Goal: Task Accomplishment & Management: Manage account settings

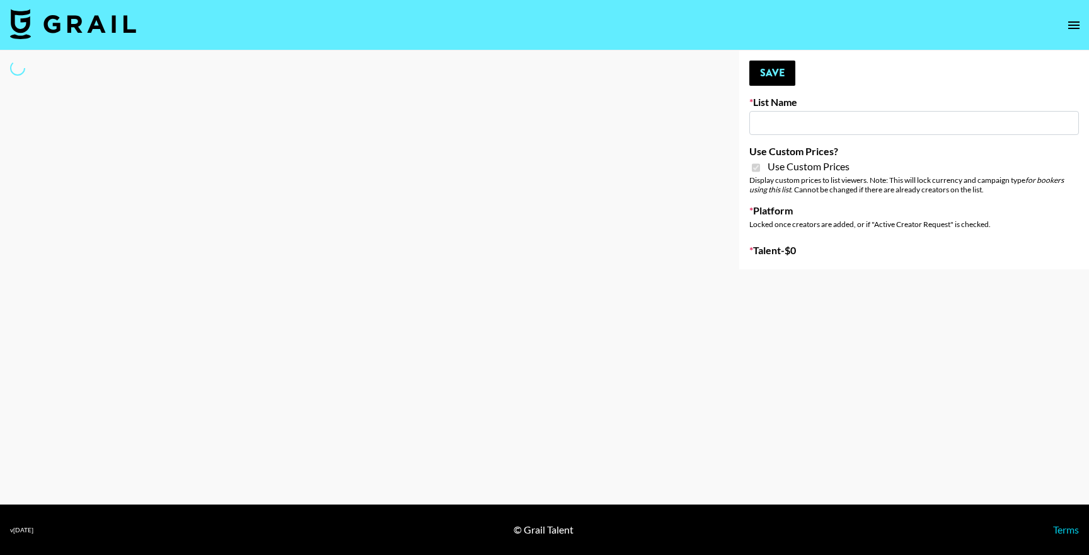
select select "Brand"
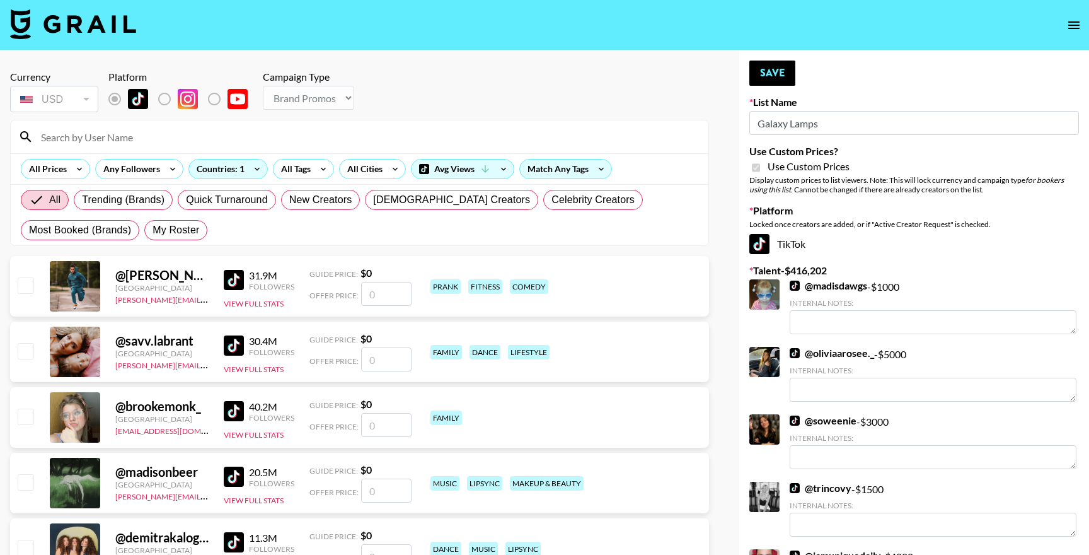
type input "Galaxy Lamps"
checkbox input "true"
click at [166, 128] on div "List locked to TikTok." at bounding box center [183, 128] width 74 height 14
click at [127, 142] on input at bounding box center [366, 137] width 667 height 20
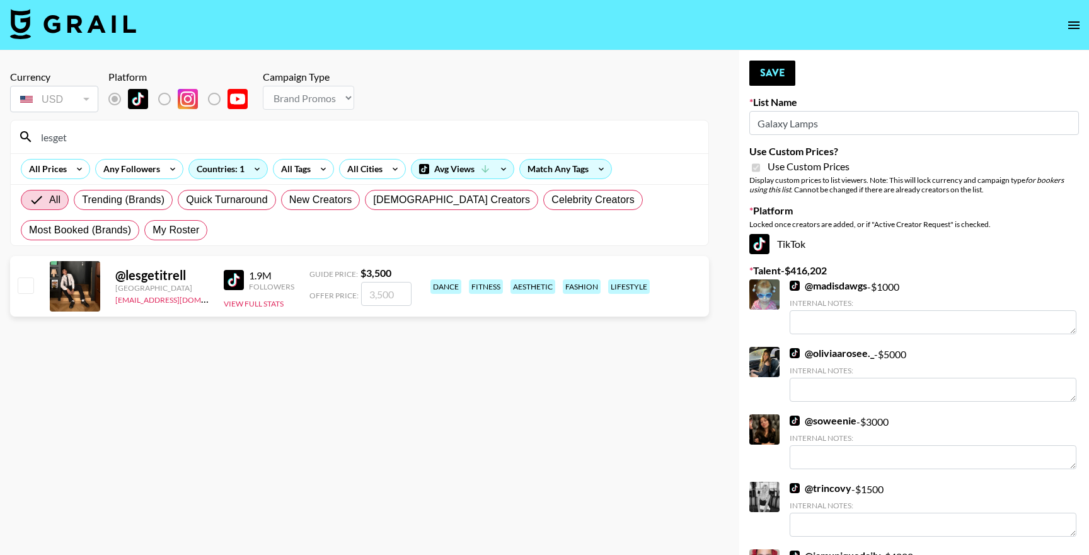
type input "lesget"
click at [30, 287] on input "checkbox" at bounding box center [25, 284] width 15 height 15
checkbox input "true"
type input "3500"
click at [210, 137] on input "lesget" at bounding box center [366, 137] width 667 height 20
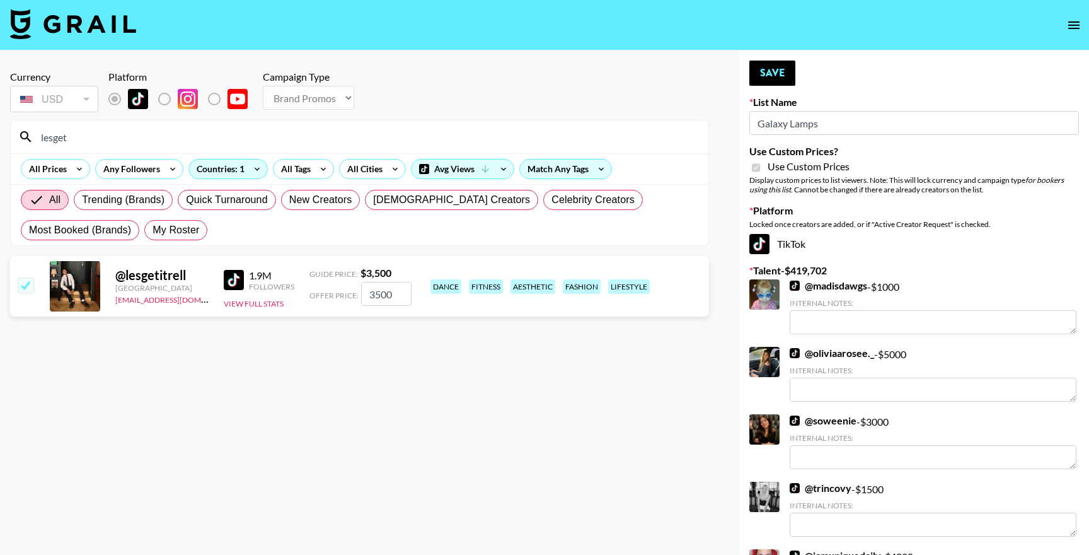
click at [210, 137] on input "lesget" at bounding box center [366, 137] width 667 height 20
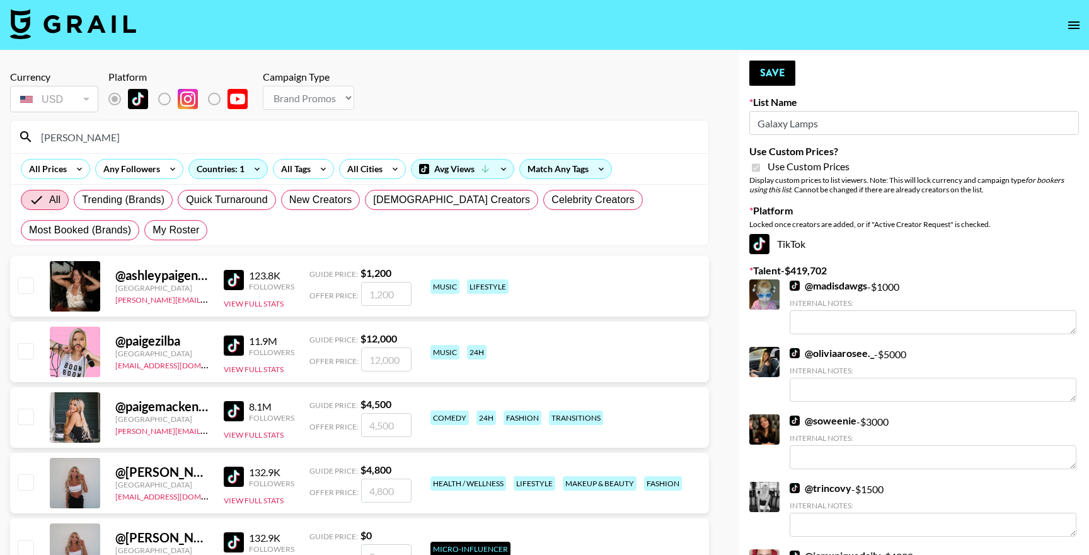
type input "[PERSON_NAME]"
click at [31, 484] on input "checkbox" at bounding box center [25, 481] width 15 height 15
checkbox input "true"
type input "4800"
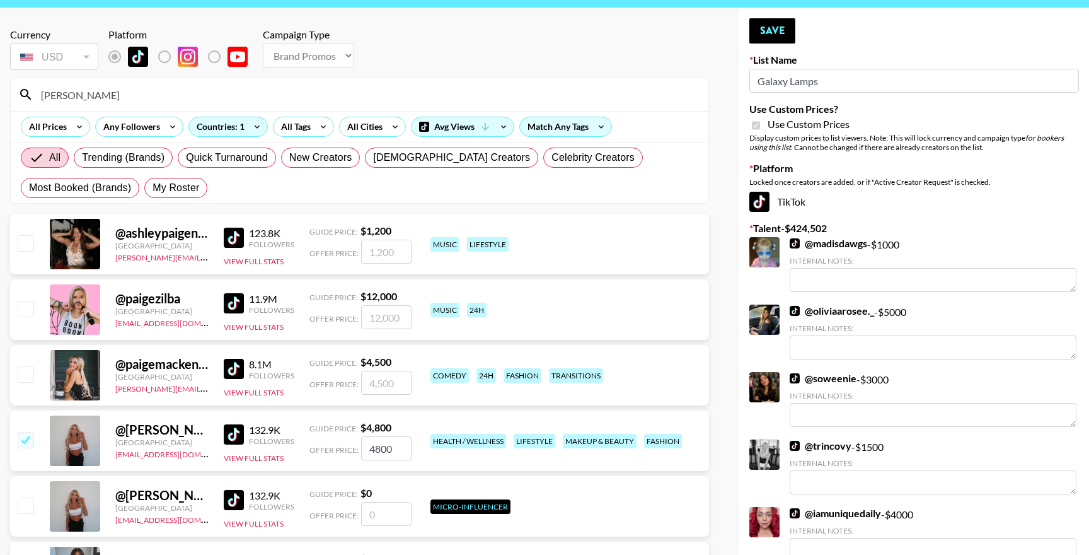
scroll to position [54, 0]
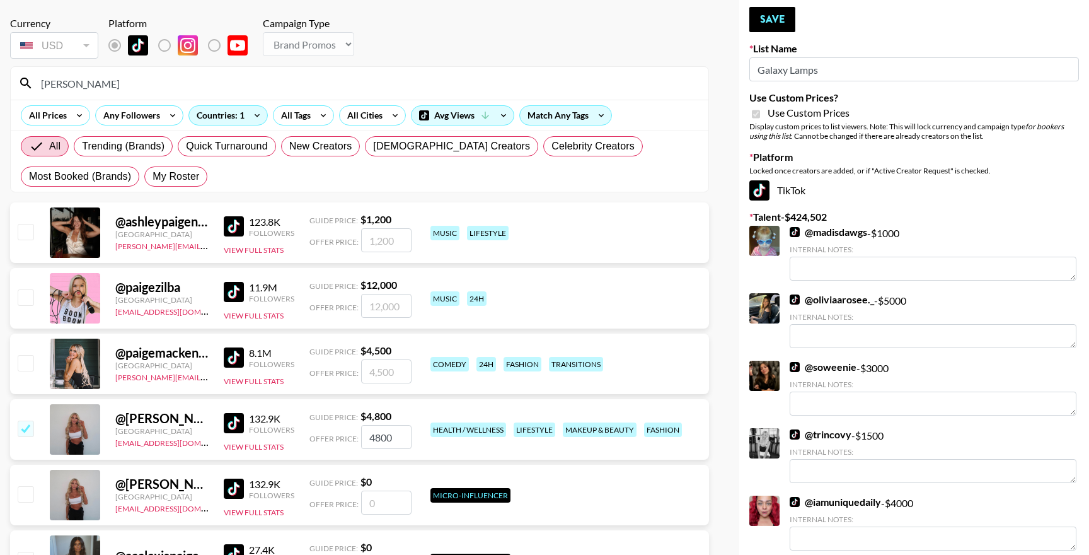
click at [30, 435] on input "checkbox" at bounding box center [25, 427] width 15 height 15
checkbox input "false"
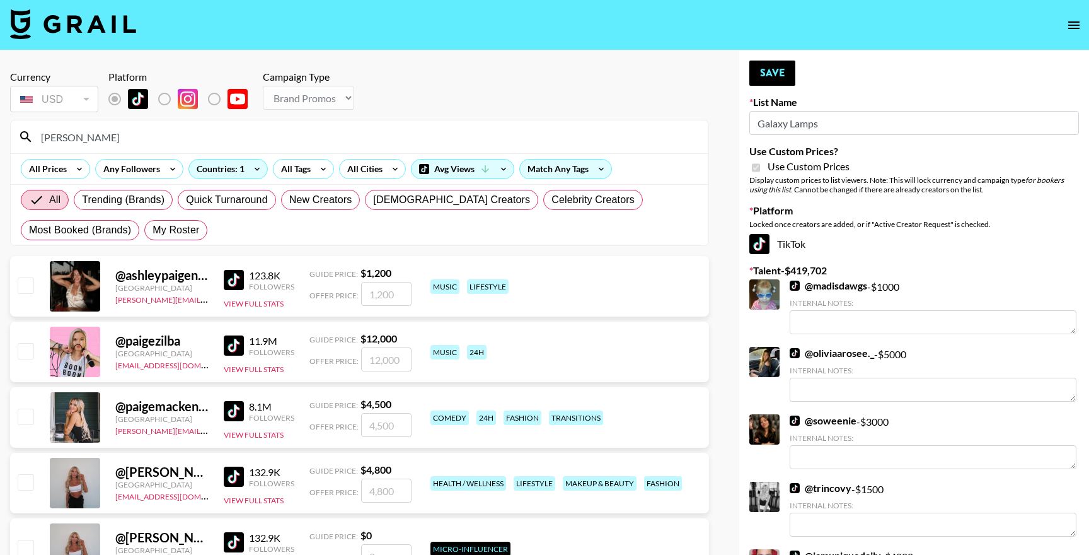
click at [1072, 30] on icon "open drawer" at bounding box center [1073, 25] width 15 height 15
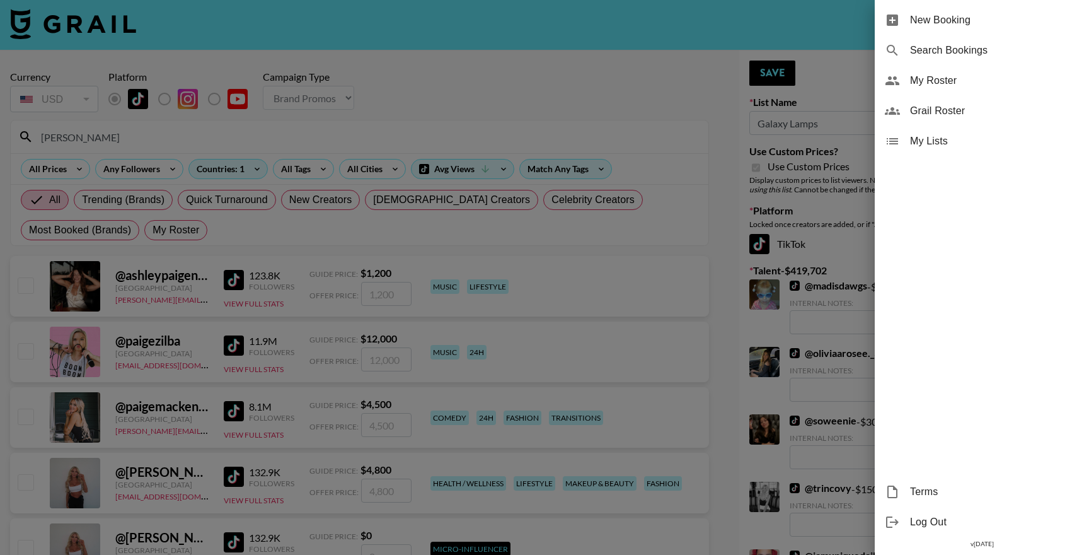
click at [969, 88] on div "My Roster" at bounding box center [982, 81] width 214 height 30
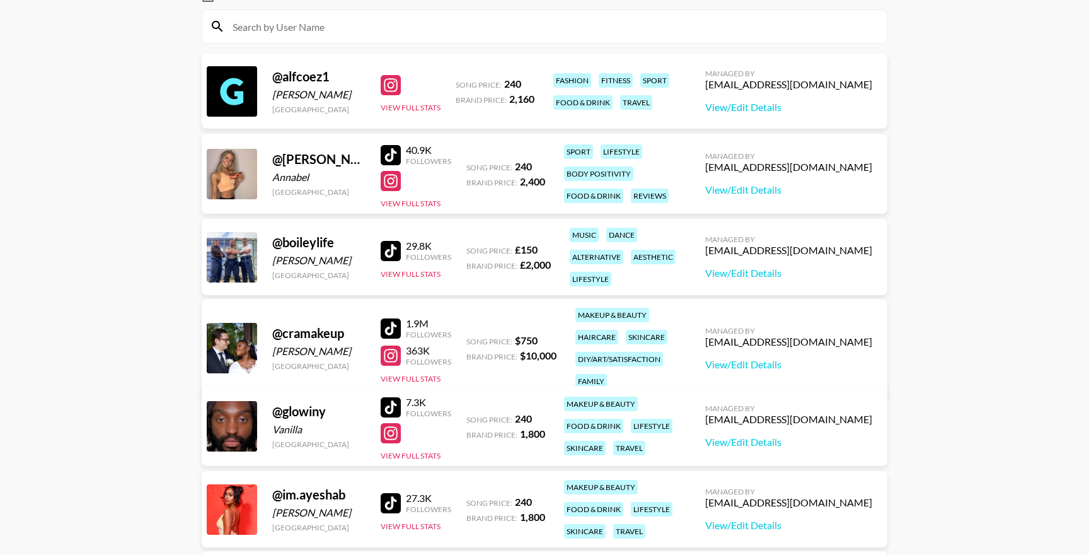
scroll to position [140, 0]
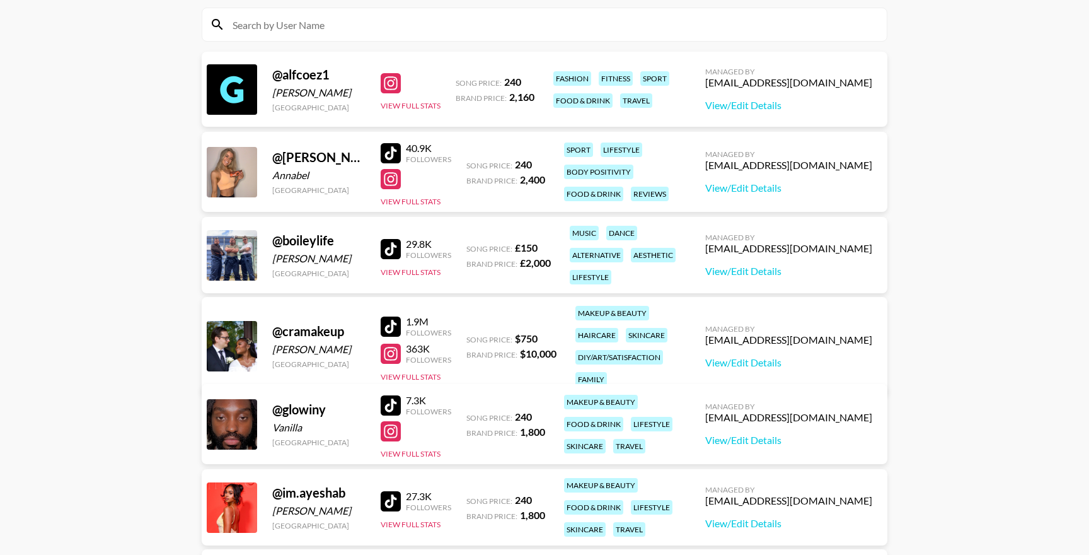
click at [385, 257] on div at bounding box center [391, 249] width 20 height 20
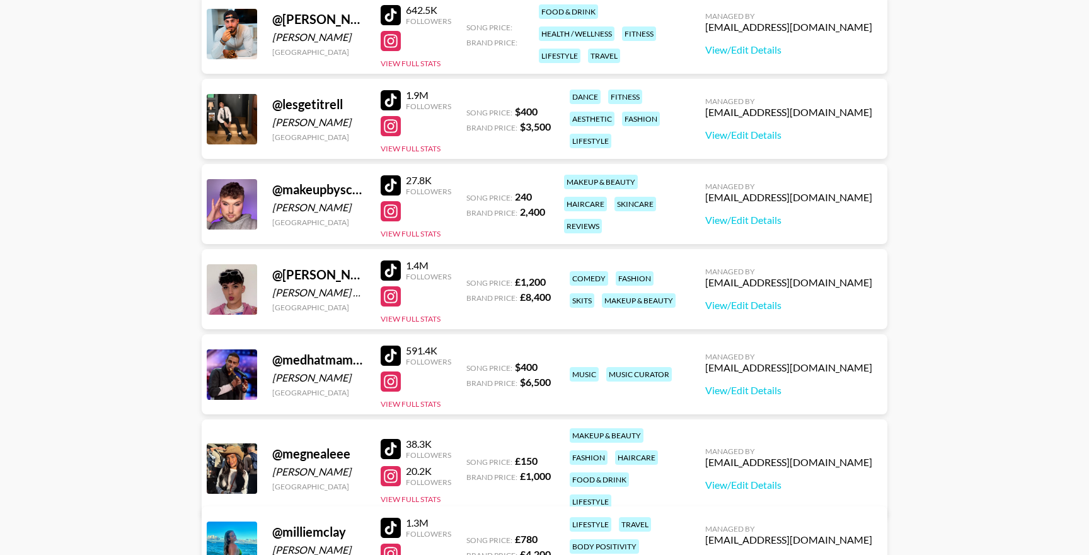
scroll to position [790, 0]
